Goal: Find specific page/section: Find specific page/section

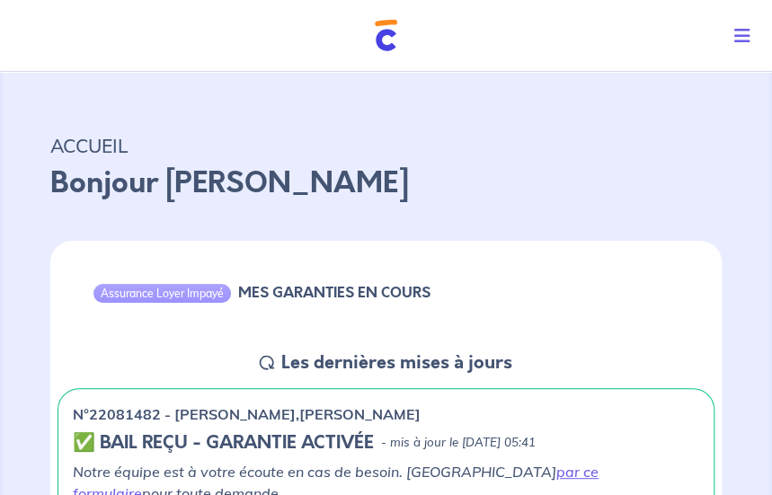
click at [743, 40] on icon "Toggle navigation" at bounding box center [742, 36] width 16 height 18
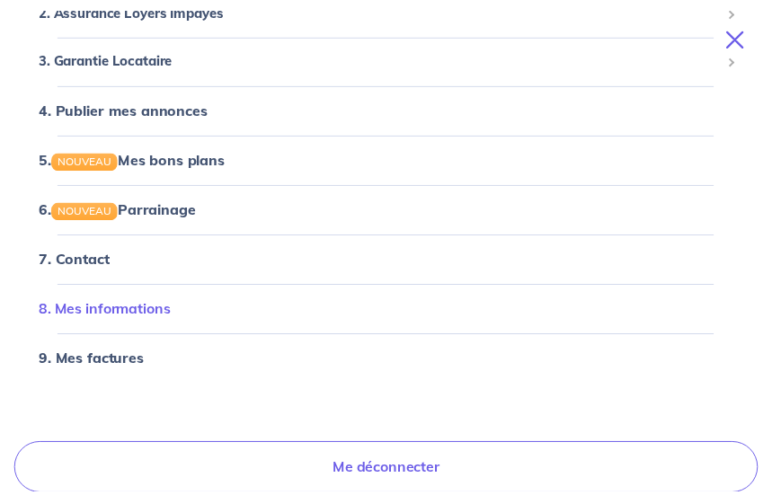
scroll to position [149, 0]
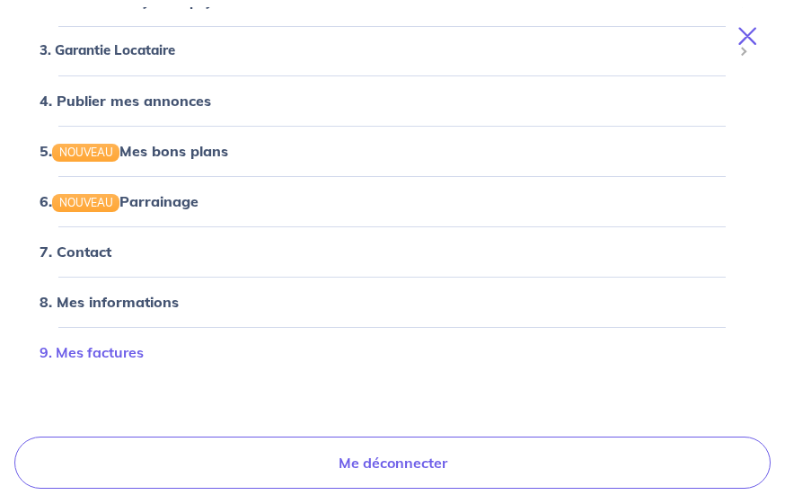
click at [111, 350] on link "9. Mes factures" at bounding box center [92, 352] width 104 height 18
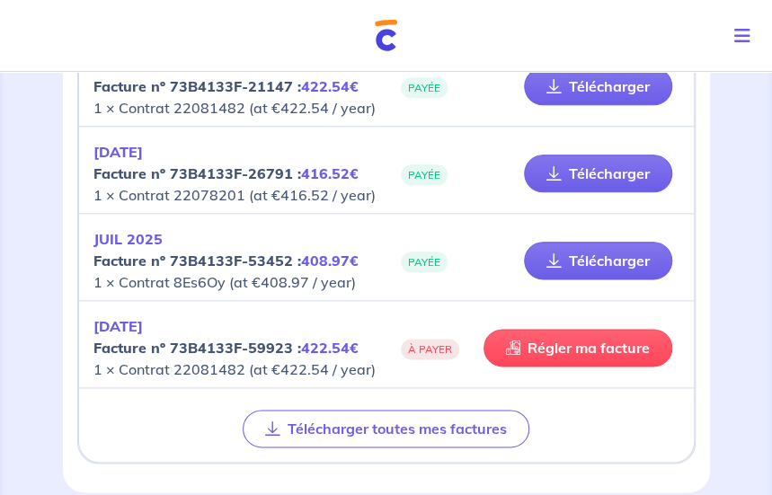
scroll to position [605, 0]
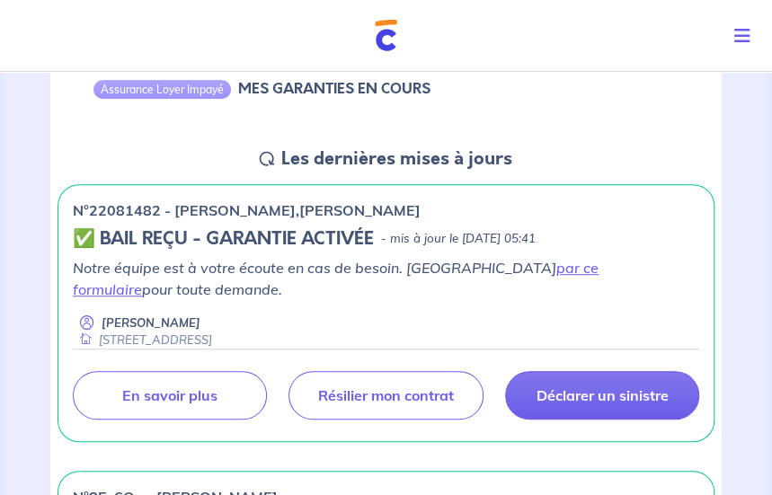
scroll to position [187, 0]
